Goal: Find specific page/section: Find specific page/section

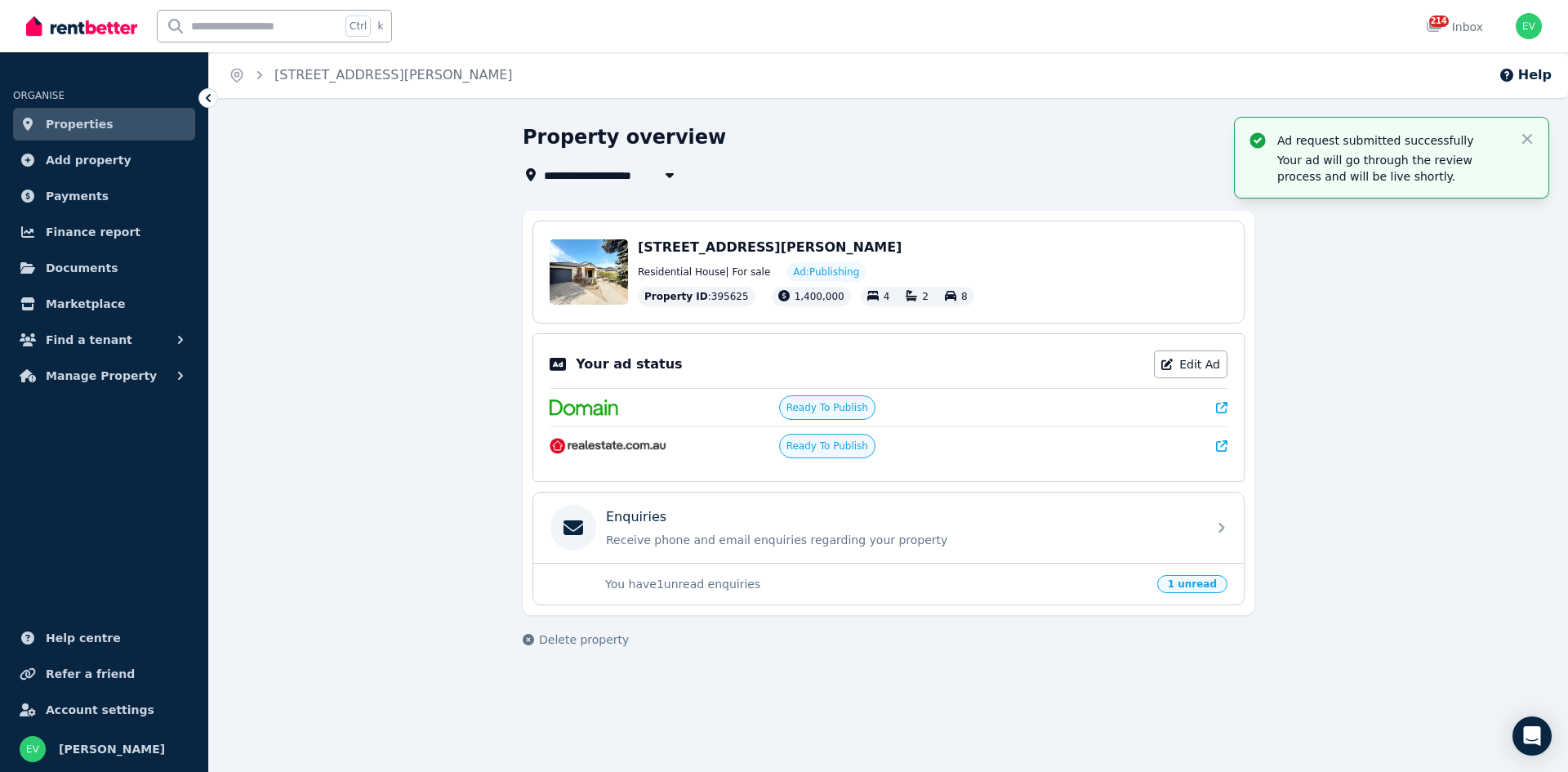
click at [1221, 445] on icon at bounding box center [1222, 446] width 12 height 12
click at [107, 123] on link "Properties" at bounding box center [103, 124] width 182 height 33
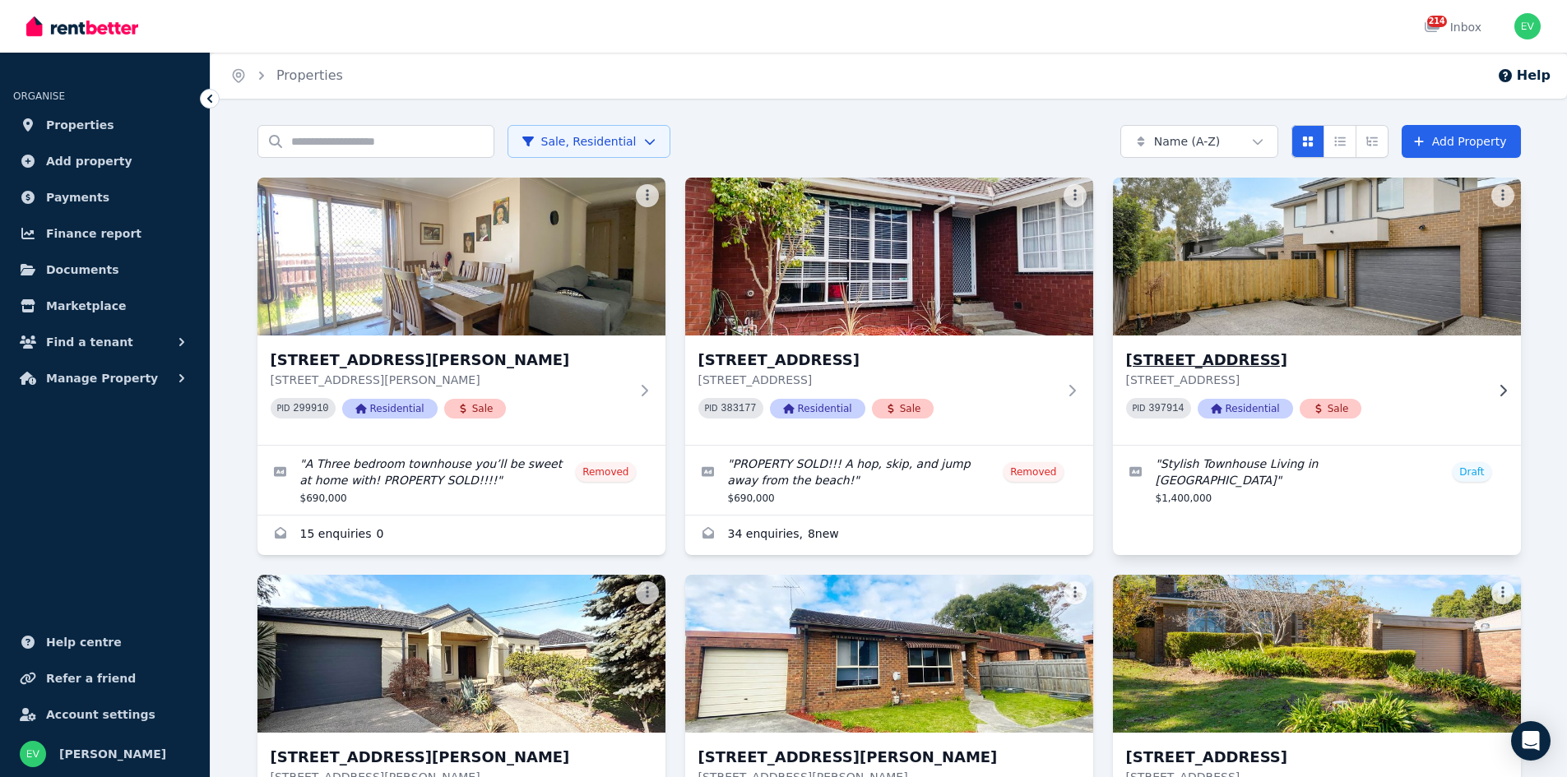
click at [1238, 281] on img at bounding box center [1316, 257] width 428 height 166
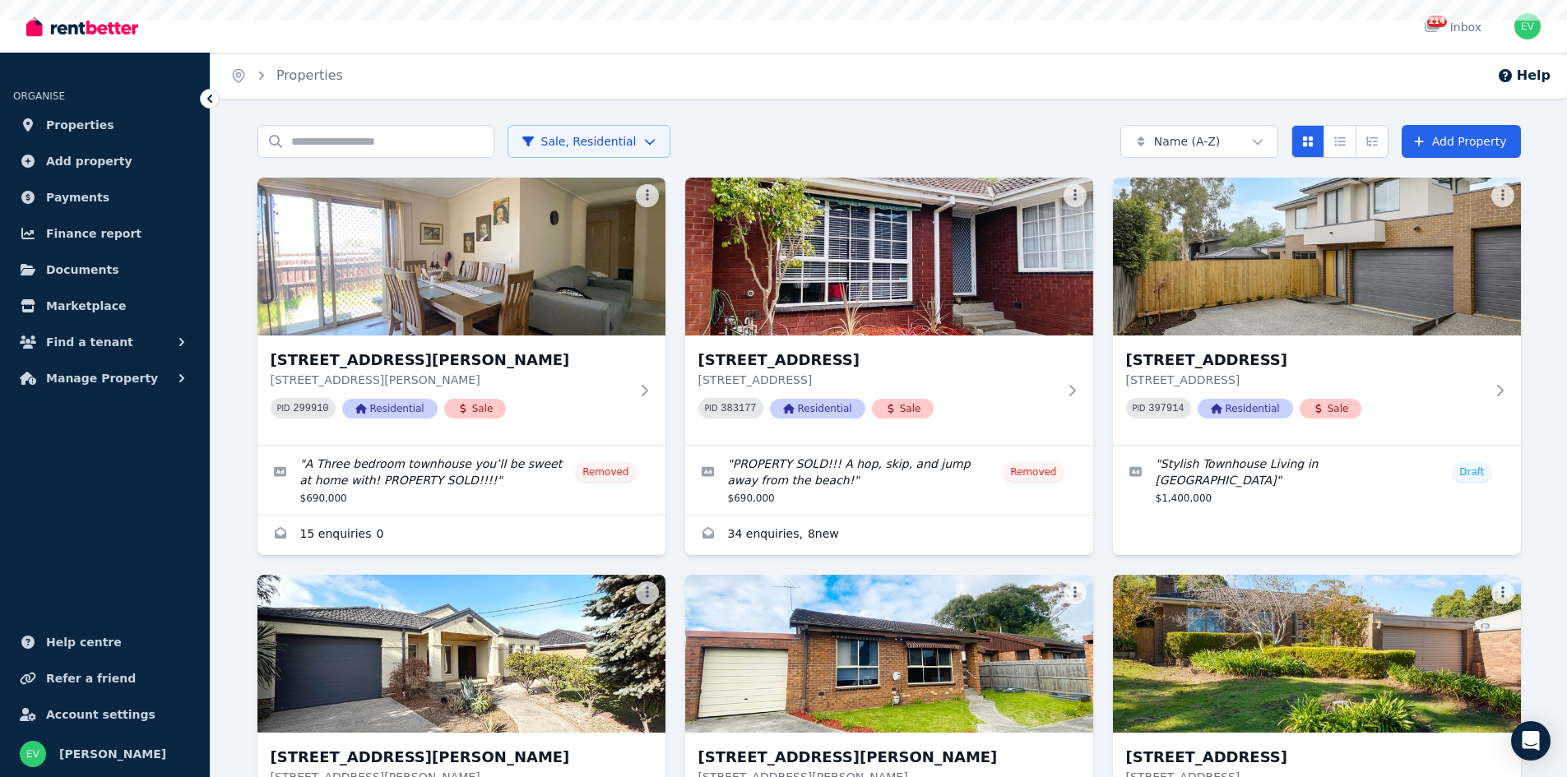
click at [566, 141] on html "Open main menu 214 Inbox Open user menu ORGANISE Properties Add property Paymen…" at bounding box center [783, 388] width 1567 height 777
click at [316, 139] on html "Open main menu 214 Inbox Open user menu ORGANISE Properties Add property Paymen…" at bounding box center [783, 388] width 1567 height 777
click at [316, 139] on input "Search properties" at bounding box center [375, 141] width 237 height 33
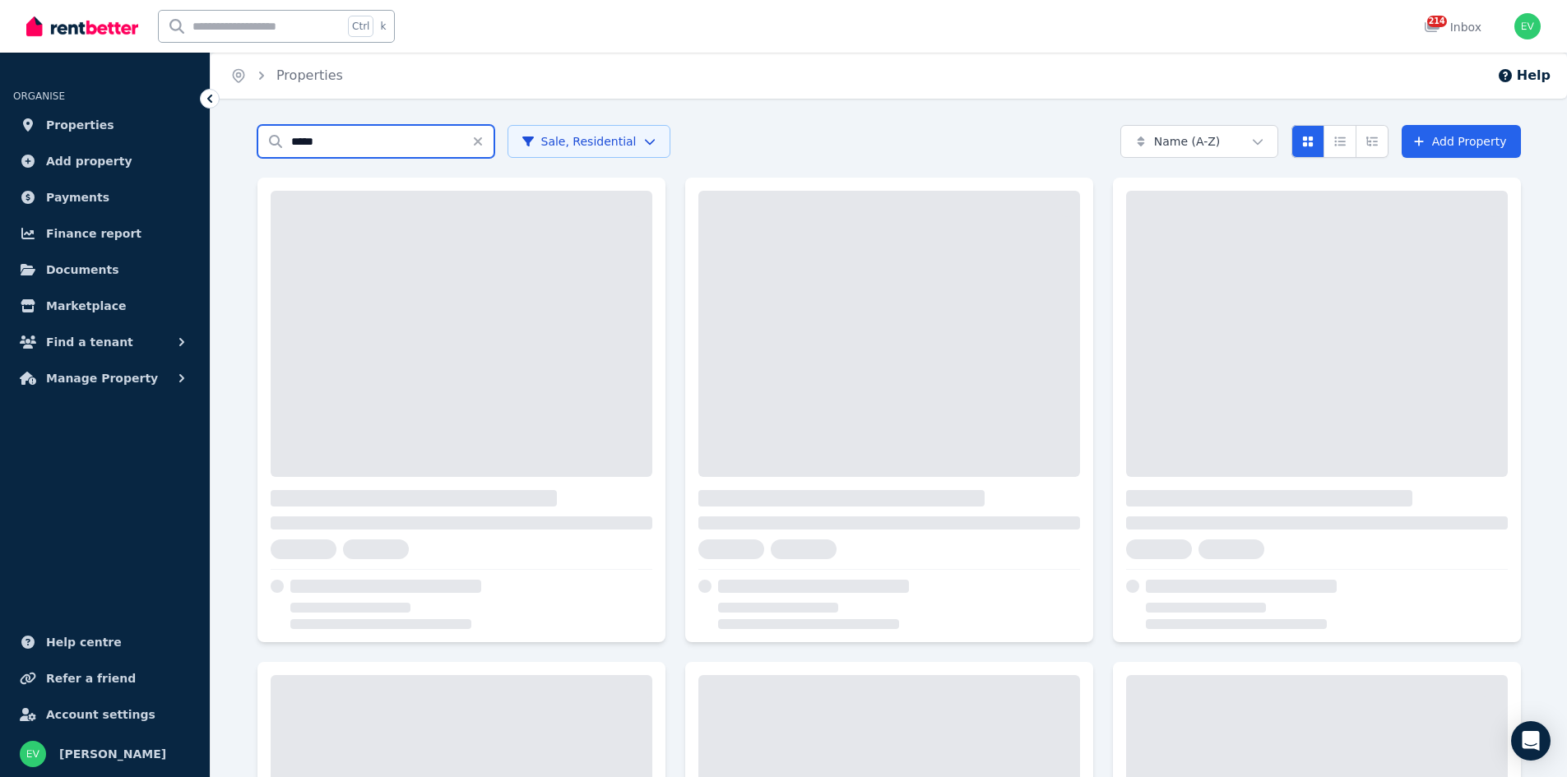
type input "*****"
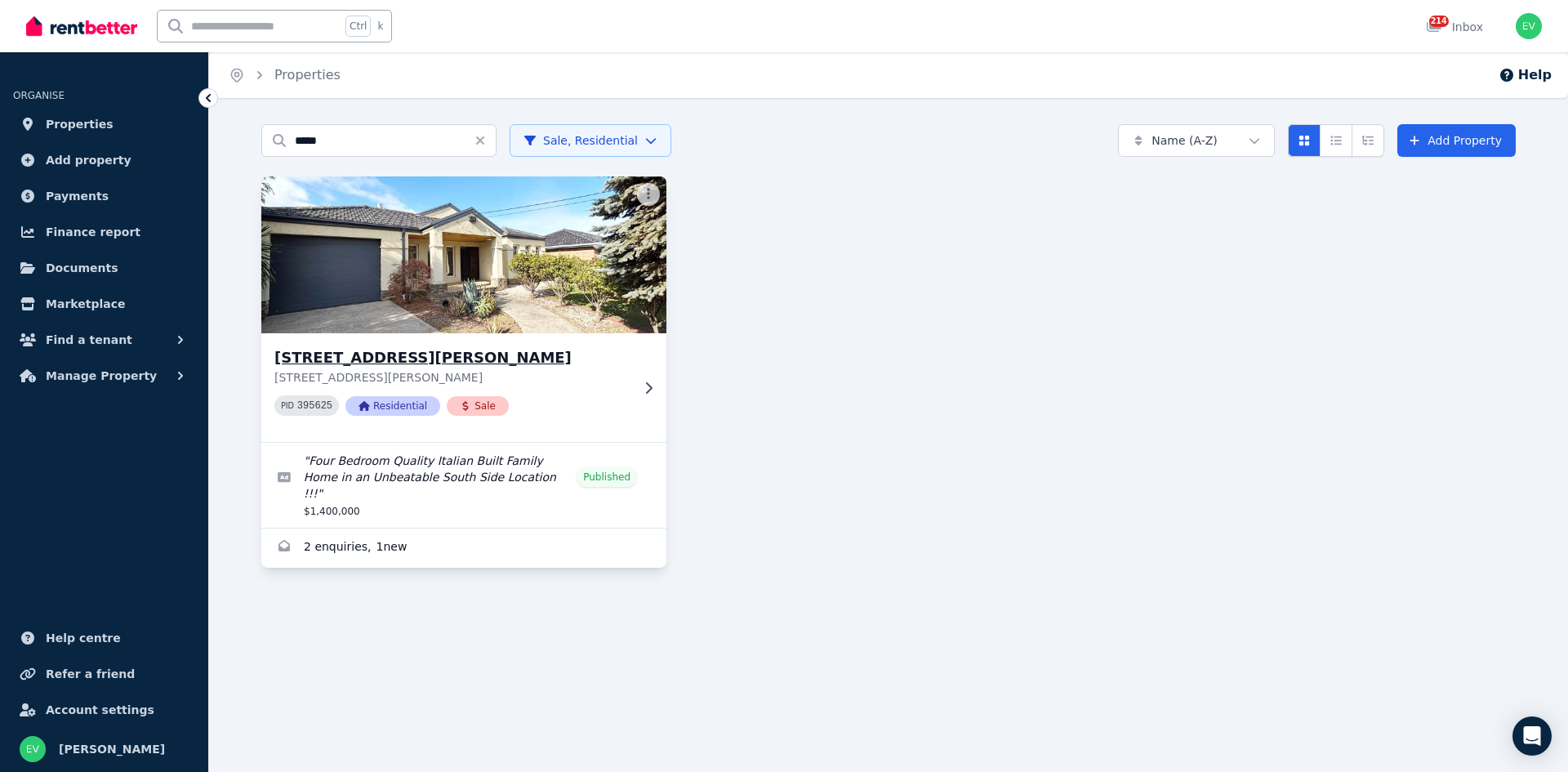
click at [512, 289] on img at bounding box center [464, 255] width 425 height 165
